Goal: Task Accomplishment & Management: Manage account settings

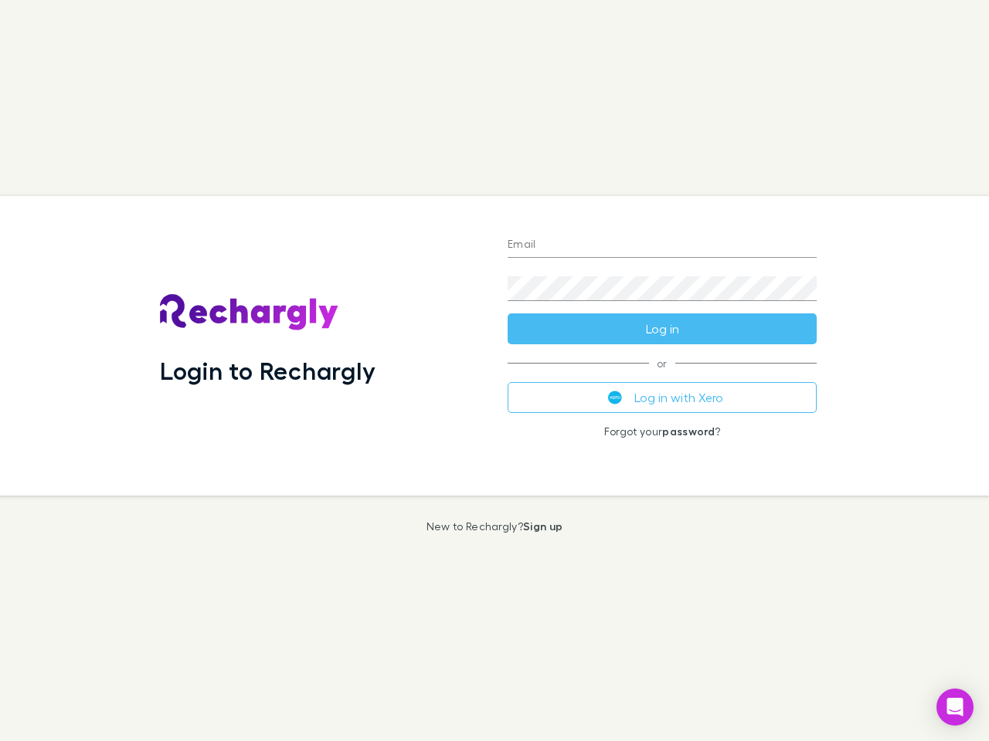
click at [494, 371] on div "Login to Rechargly" at bounding box center [322, 346] width 348 height 300
click at [662, 246] on input "Email" at bounding box center [661, 245] width 309 height 25
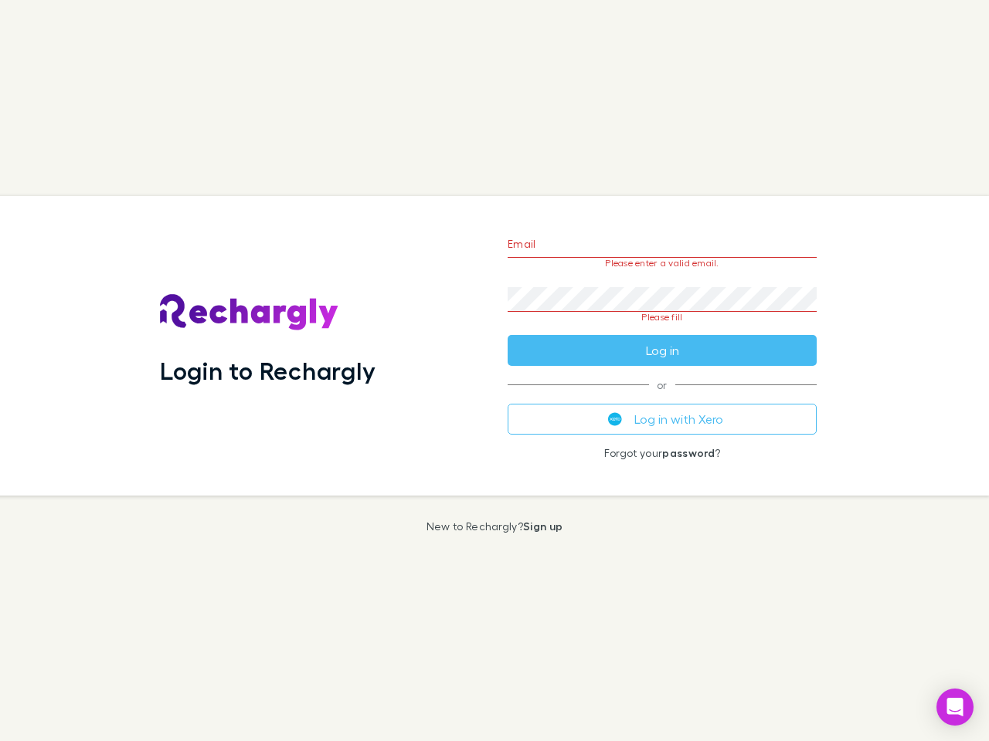
click at [662, 329] on form "Email Please enter a valid email. Password Please fill Log in" at bounding box center [661, 293] width 309 height 145
click at [662, 398] on div "Email Please enter a valid email. Password Please fill Log in or Log in with Xe…" at bounding box center [662, 346] width 334 height 300
click at [955, 707] on icon "Open Intercom Messenger" at bounding box center [955, 707] width 16 height 19
